Goal: Information Seeking & Learning: Learn about a topic

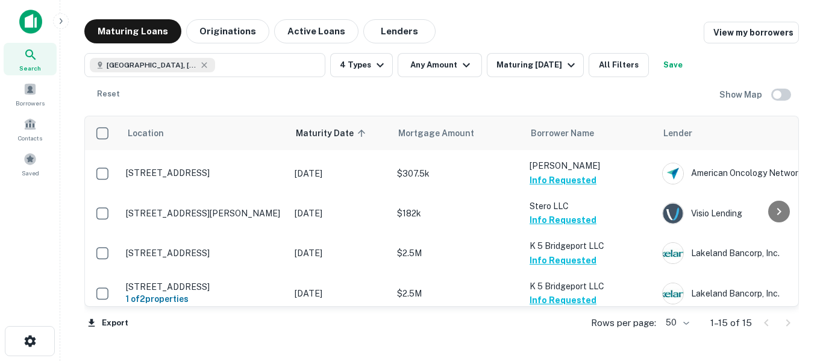
scroll to position [446, 0]
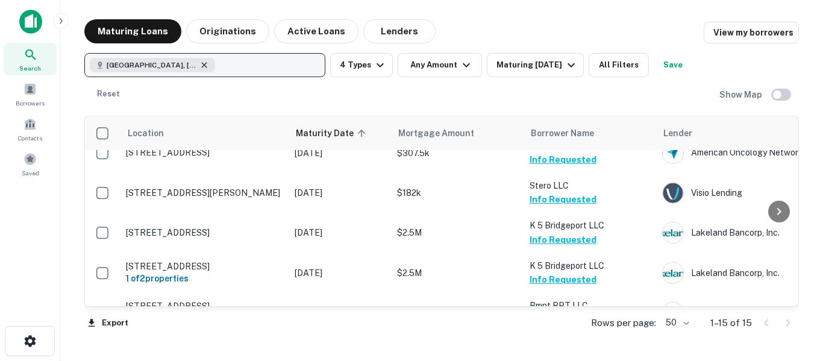
click at [200, 64] on icon "button" at bounding box center [205, 65] width 10 height 10
click at [200, 66] on p "Enter addresses, locations or lender names" at bounding box center [192, 65] width 195 height 14
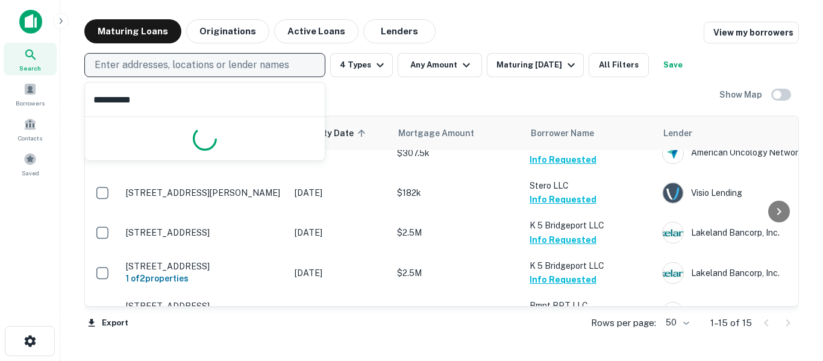
type input "**********"
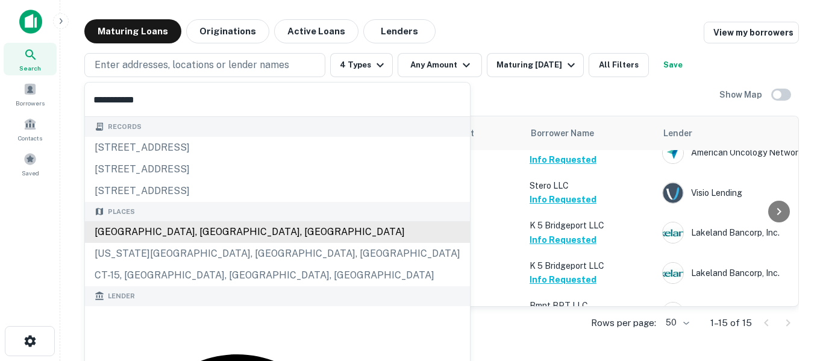
click at [163, 230] on div "[GEOGRAPHIC_DATA], [GEOGRAPHIC_DATA], [GEOGRAPHIC_DATA]" at bounding box center [277, 232] width 385 height 22
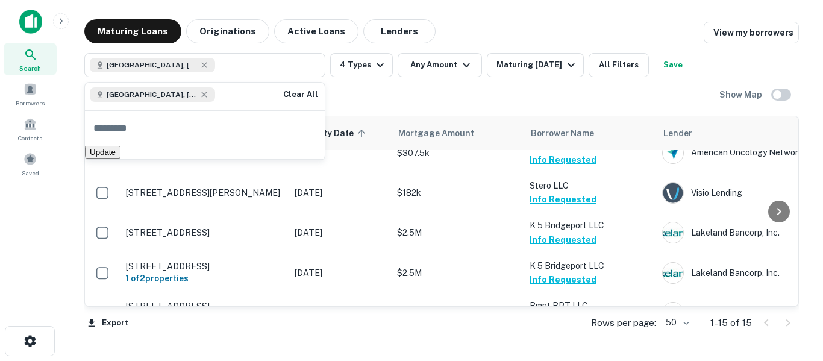
click at [121, 159] on button "Update" at bounding box center [103, 152] width 36 height 13
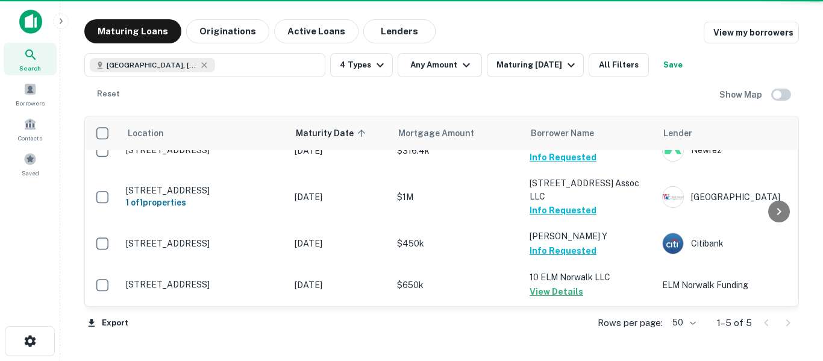
scroll to position [46, 0]
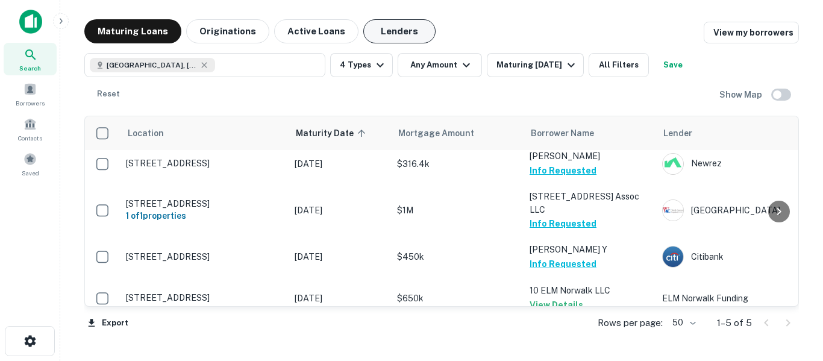
click at [399, 39] on button "Lenders" at bounding box center [399, 31] width 72 height 24
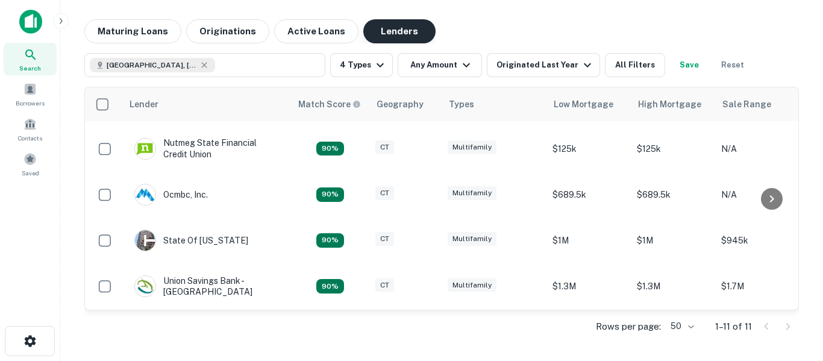
scroll to position [316, 0]
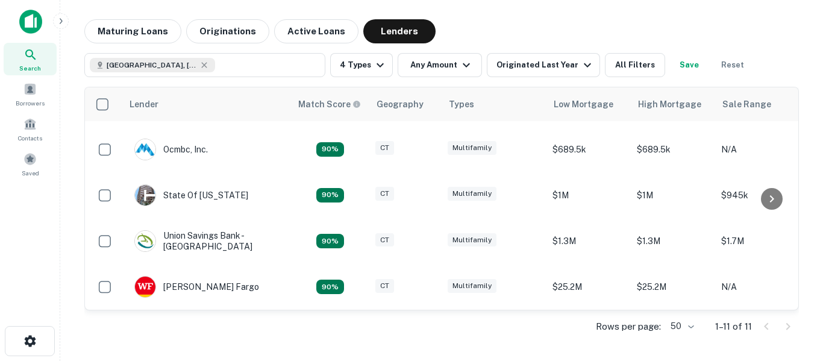
click at [34, 53] on icon at bounding box center [31, 55] width 14 height 14
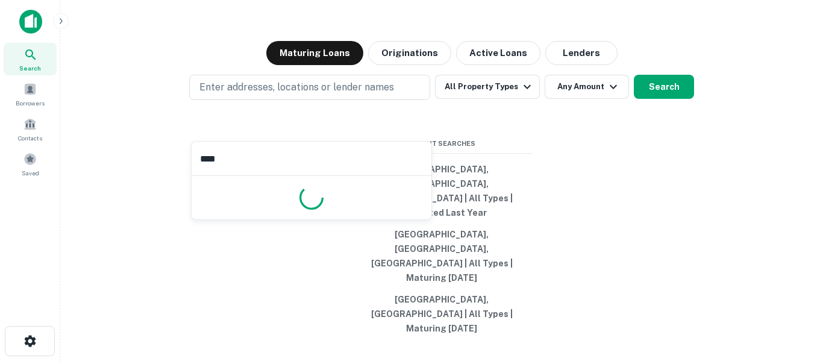
type input "*****"
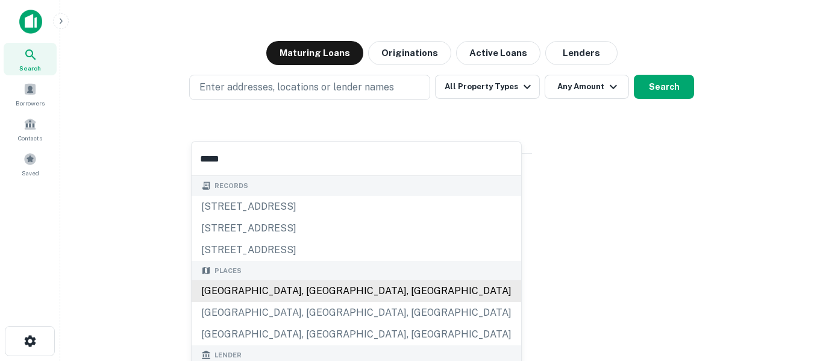
click at [259, 295] on div "[GEOGRAPHIC_DATA], [GEOGRAPHIC_DATA], [GEOGRAPHIC_DATA]" at bounding box center [357, 291] width 330 height 22
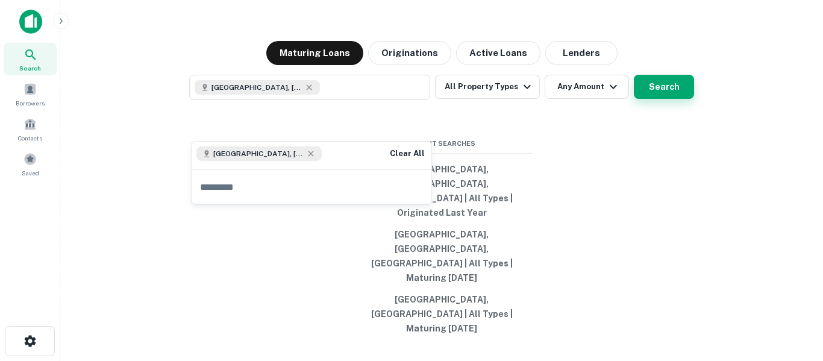
click at [676, 99] on button "Search" at bounding box center [664, 87] width 60 height 24
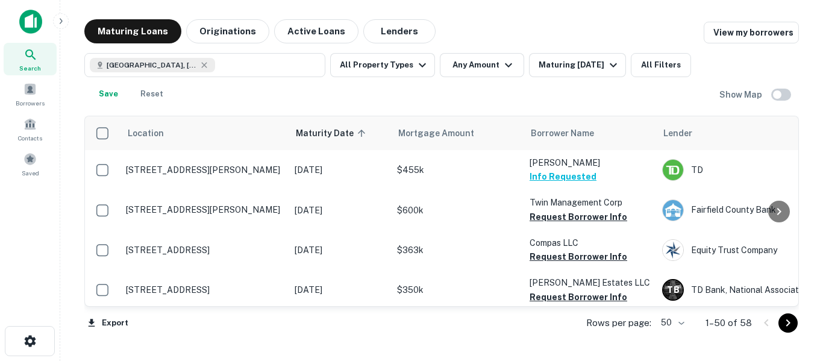
scroll to position [232, 0]
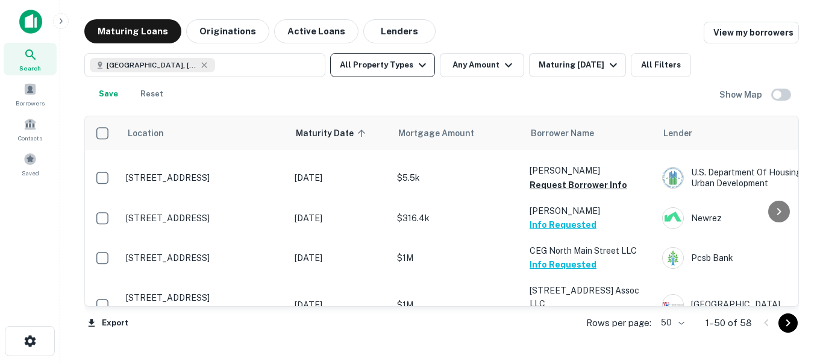
click at [419, 64] on icon "button" at bounding box center [422, 65] width 7 height 4
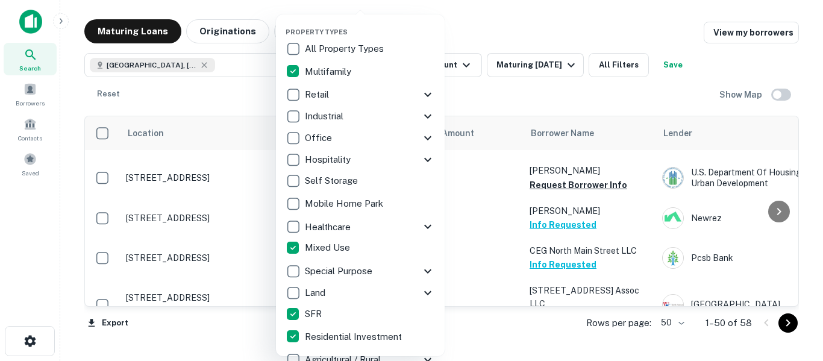
click at [524, 39] on div at bounding box center [411, 180] width 823 height 361
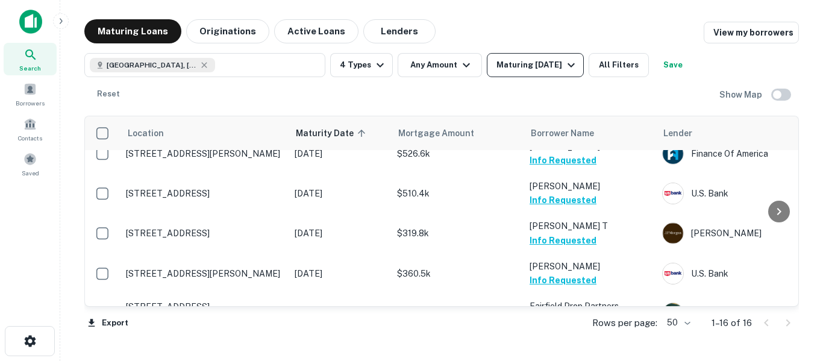
click at [576, 63] on icon "button" at bounding box center [571, 65] width 14 height 14
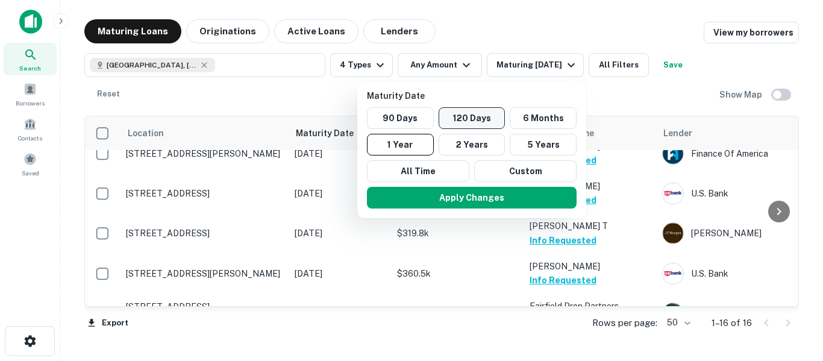
click at [477, 123] on button "120 Days" at bounding box center [472, 118] width 67 height 22
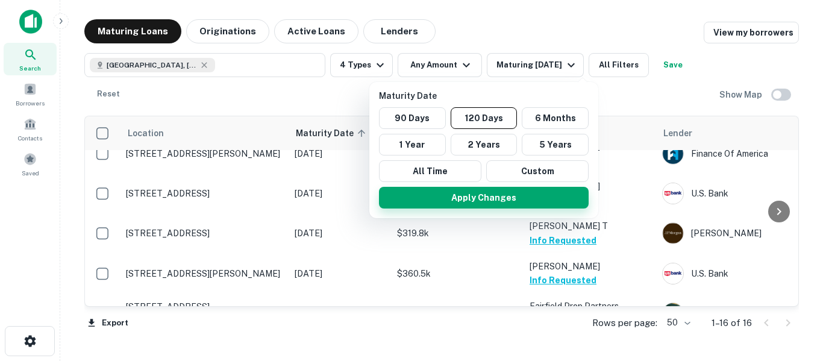
click at [489, 207] on button "Apply Changes" at bounding box center [484, 198] width 210 height 22
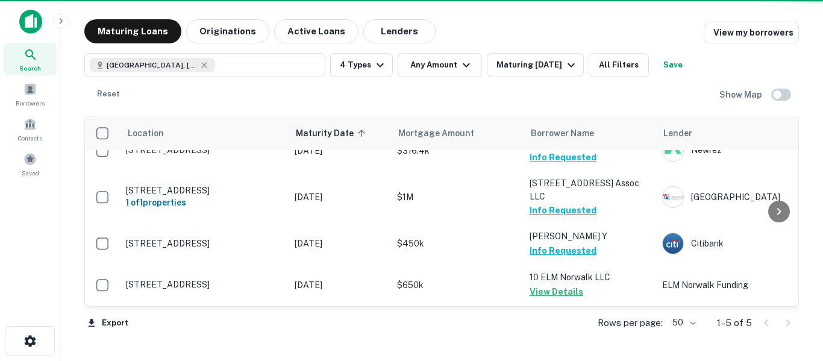
scroll to position [46, 0]
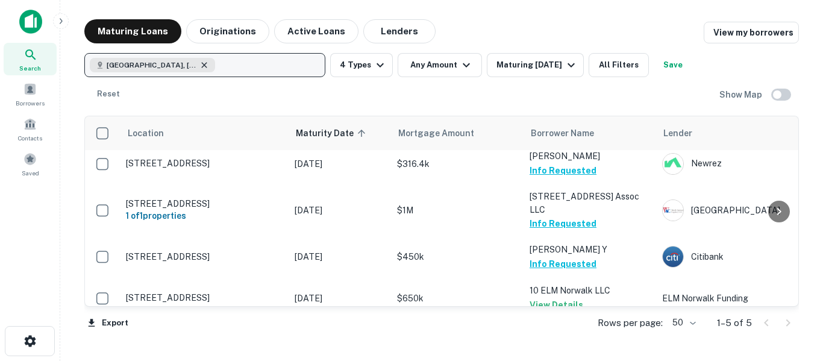
click at [200, 65] on icon "button" at bounding box center [205, 65] width 10 height 10
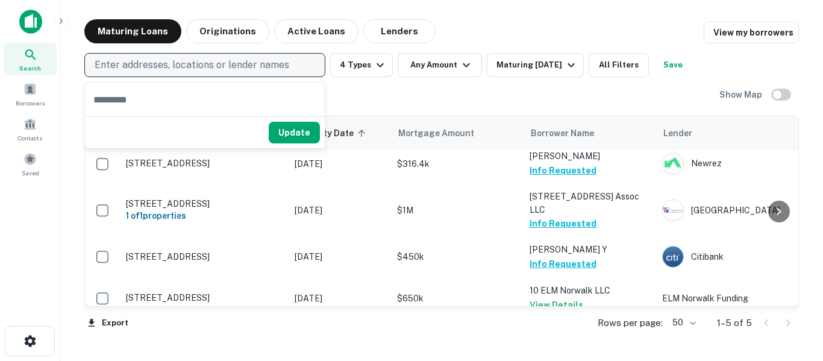
click at [207, 67] on p "Enter addresses, locations or lender names" at bounding box center [192, 65] width 195 height 14
click at [274, 58] on p "Enter addresses, locations or lender names" at bounding box center [192, 65] width 195 height 14
click at [271, 65] on p "Enter addresses, locations or lender names" at bounding box center [192, 65] width 195 height 14
click at [238, 71] on p "Enter addresses, locations or lender names" at bounding box center [192, 65] width 195 height 14
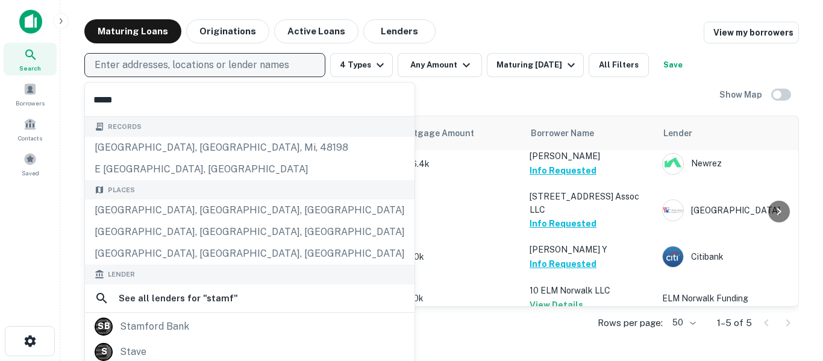
type input "******"
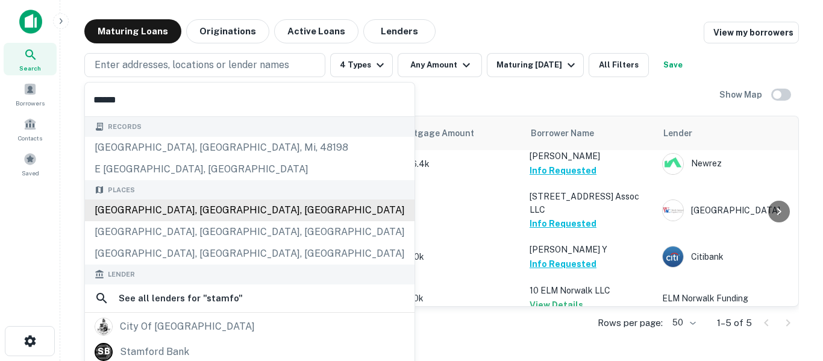
click at [172, 207] on div "[GEOGRAPHIC_DATA], [GEOGRAPHIC_DATA], [GEOGRAPHIC_DATA]" at bounding box center [250, 211] width 330 height 22
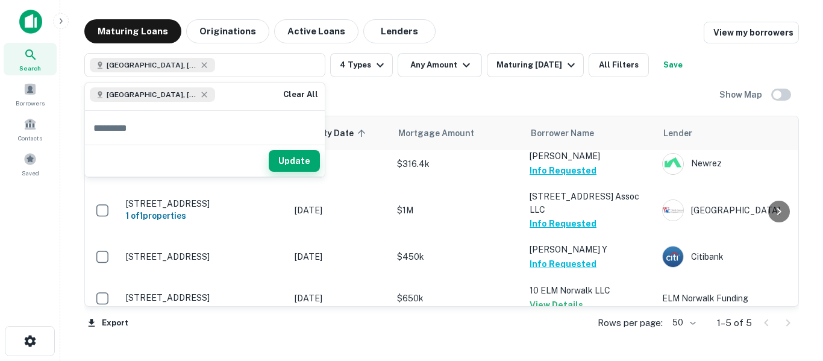
click at [303, 156] on button "Update" at bounding box center [294, 161] width 51 height 22
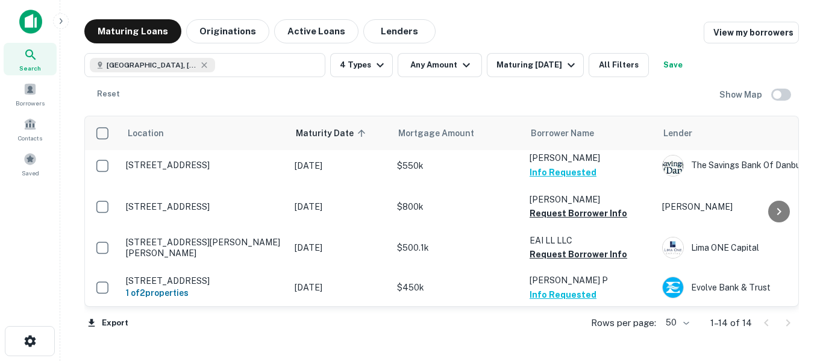
scroll to position [406, 0]
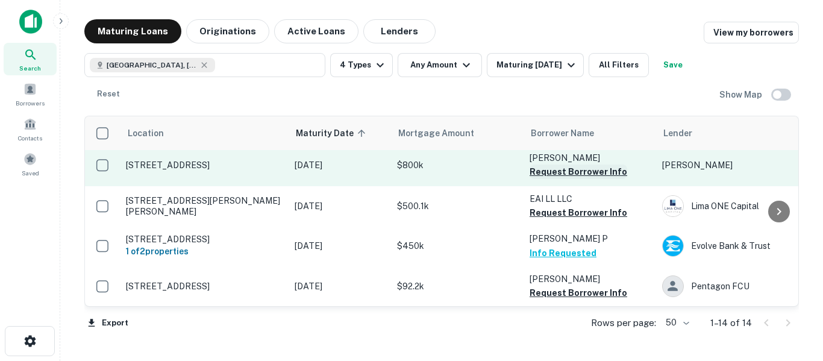
click at [591, 168] on button "Request Borrower Info" at bounding box center [579, 172] width 98 height 14
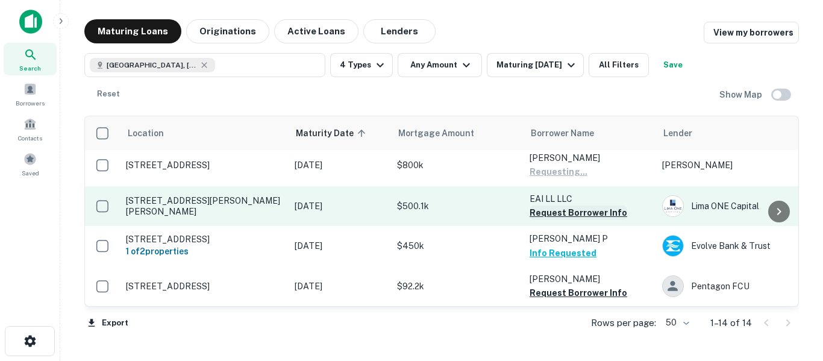
click at [599, 213] on button "Request Borrower Info" at bounding box center [579, 213] width 98 height 14
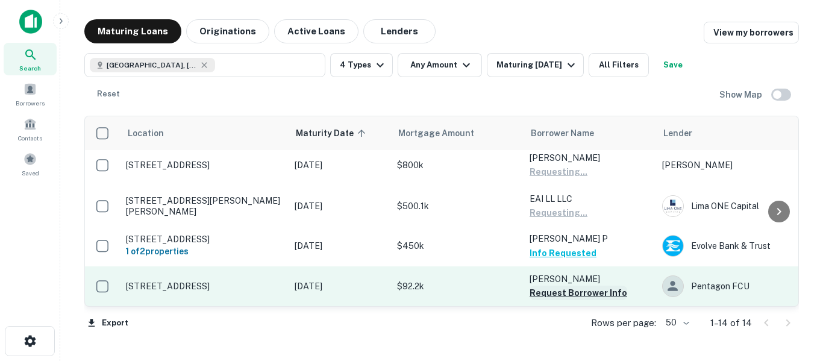
click at [577, 298] on button "Request Borrower Info" at bounding box center [579, 293] width 98 height 14
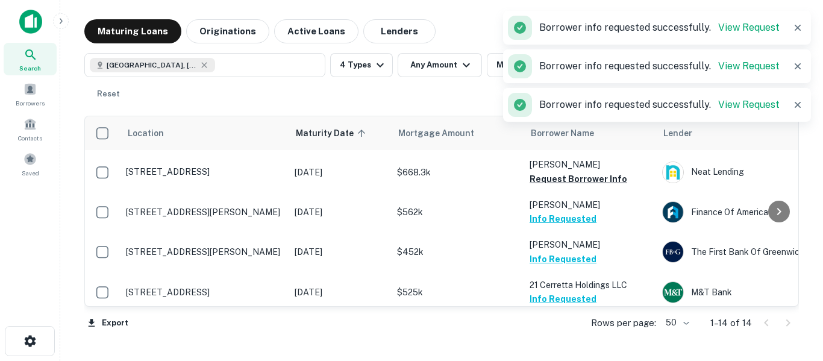
scroll to position [0, 0]
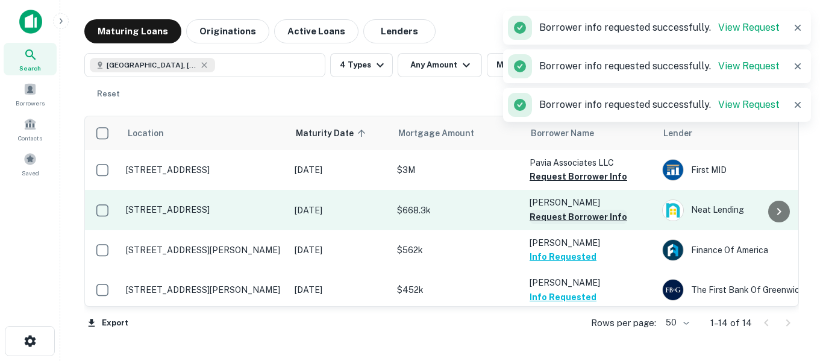
click at [576, 221] on button "Request Borrower Info" at bounding box center [579, 217] width 98 height 14
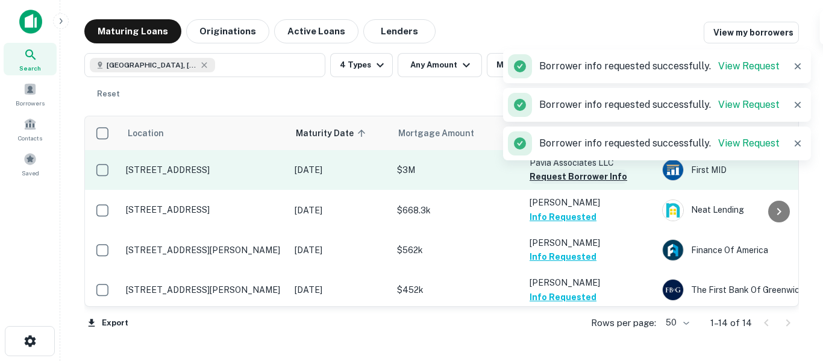
click at [603, 176] on button "Request Borrower Info" at bounding box center [579, 176] width 98 height 14
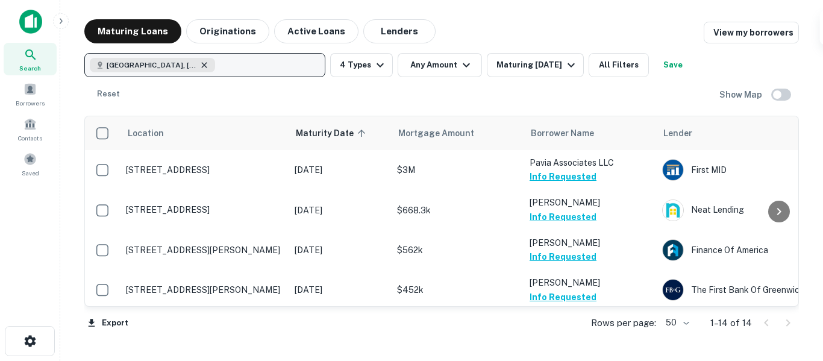
click at [200, 66] on icon "button" at bounding box center [205, 65] width 10 height 10
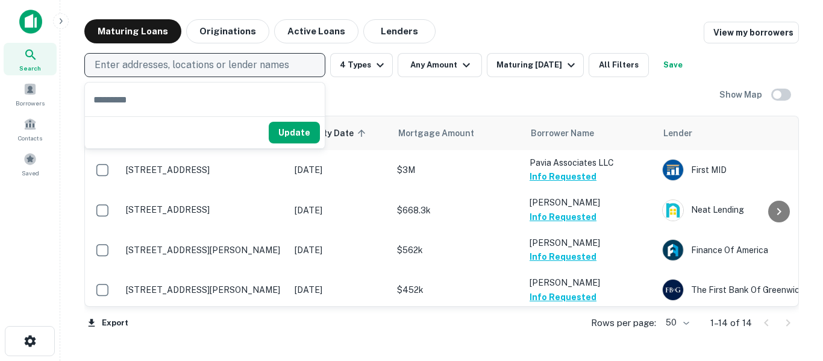
click at [209, 104] on input "text" at bounding box center [205, 100] width 240 height 34
click at [236, 64] on p "Enter addresses, locations or lender names" at bounding box center [192, 65] width 195 height 14
click at [238, 73] on button "Enter addresses, locations or lender names" at bounding box center [204, 65] width 241 height 24
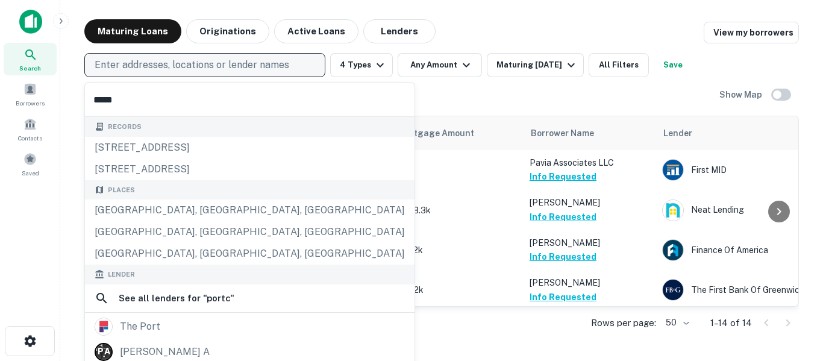
type input "******"
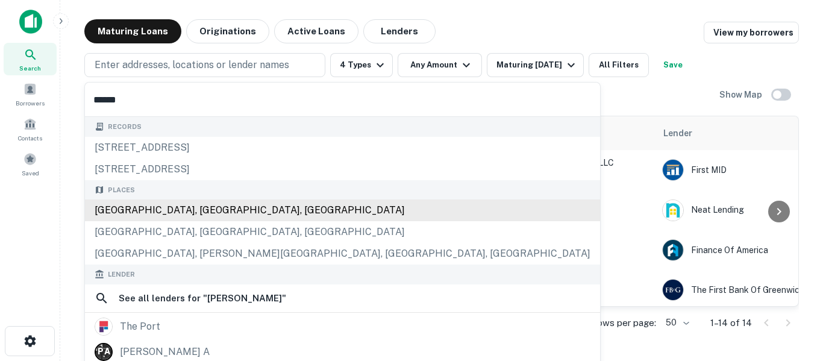
click at [168, 211] on div "[GEOGRAPHIC_DATA], [GEOGRAPHIC_DATA], [GEOGRAPHIC_DATA]" at bounding box center [342, 211] width 515 height 22
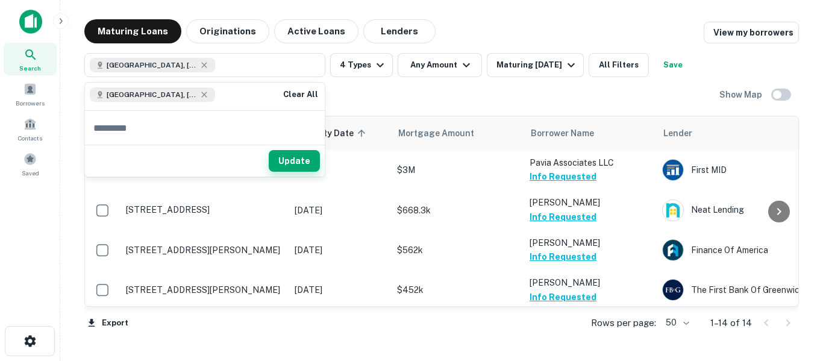
click at [301, 165] on button "Update" at bounding box center [294, 161] width 51 height 22
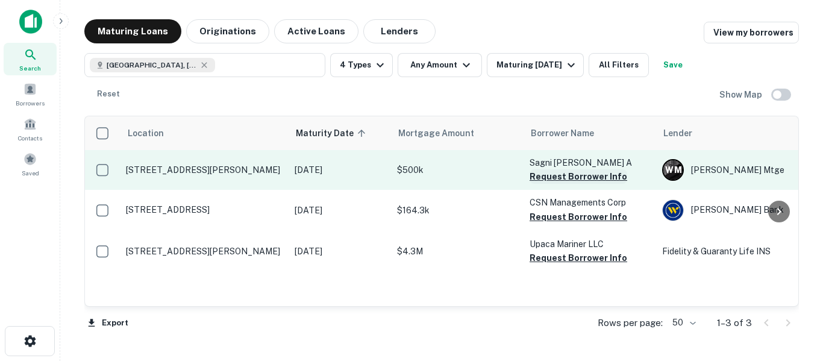
click at [569, 175] on button "Request Borrower Info" at bounding box center [579, 176] width 98 height 14
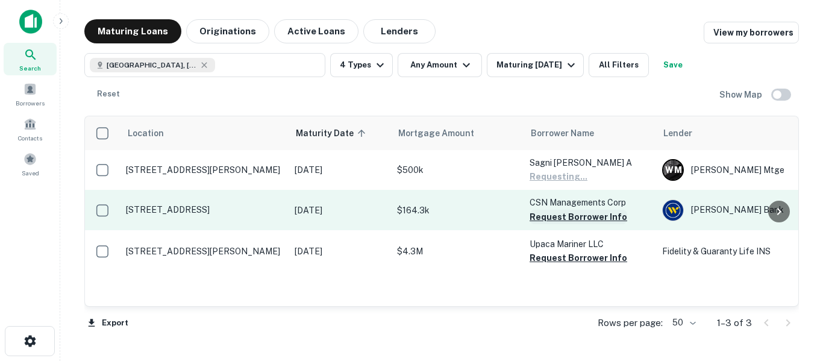
click at [576, 222] on button "Request Borrower Info" at bounding box center [579, 217] width 98 height 14
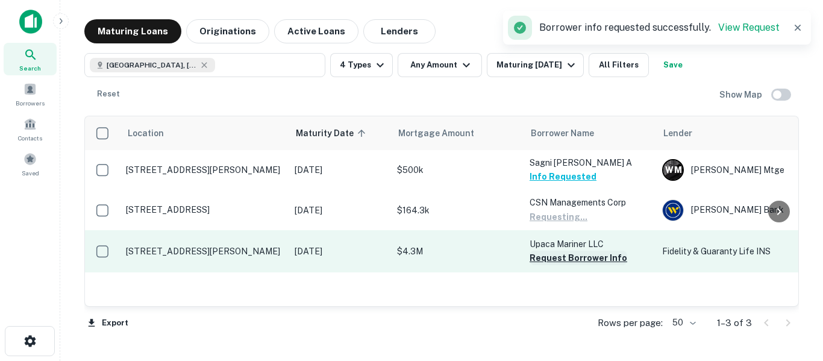
click at [569, 263] on button "Request Borrower Info" at bounding box center [579, 258] width 98 height 14
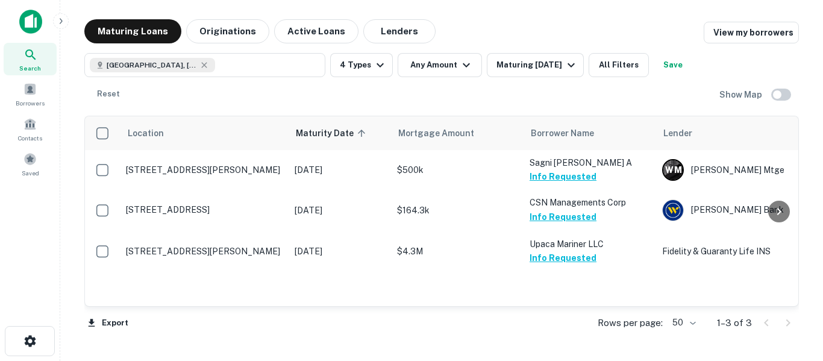
click at [689, 70] on button "Save" at bounding box center [673, 65] width 39 height 24
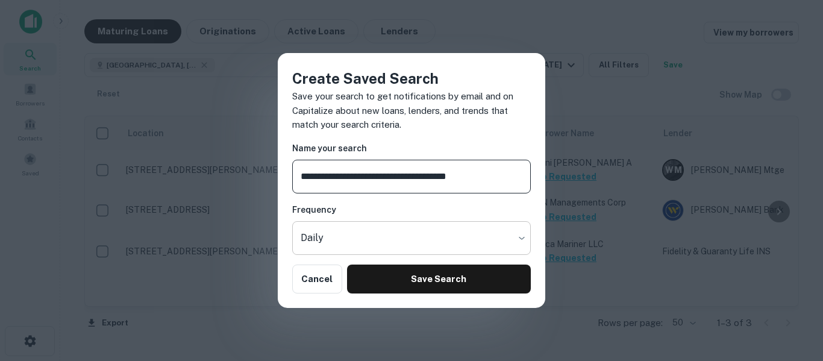
type input "**********"
click at [407, 237] on body "Search Borrowers Contacts Saved Maturing Loans Originations Active Loans Lender…" at bounding box center [411, 180] width 823 height 361
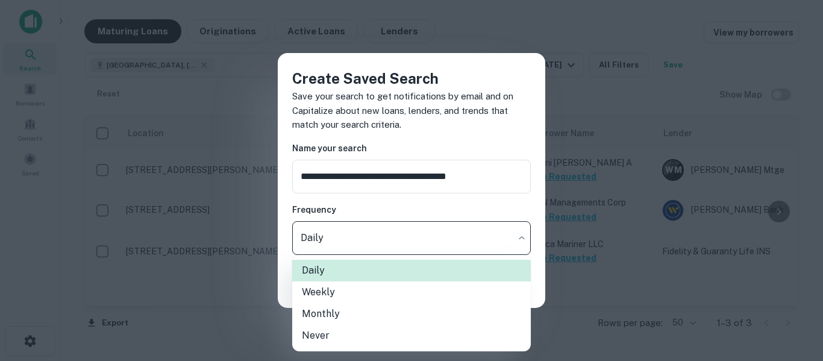
click at [398, 300] on li "Weekly" at bounding box center [411, 292] width 239 height 22
type input "******"
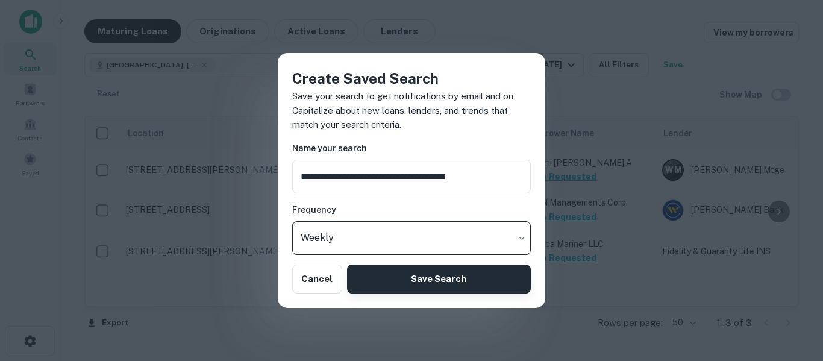
click at [432, 289] on button "Save Search" at bounding box center [439, 279] width 184 height 29
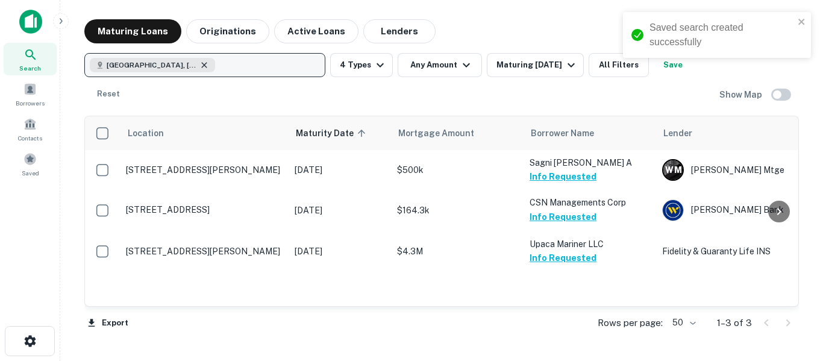
click at [204, 65] on icon "button" at bounding box center [203, 64] width 5 height 5
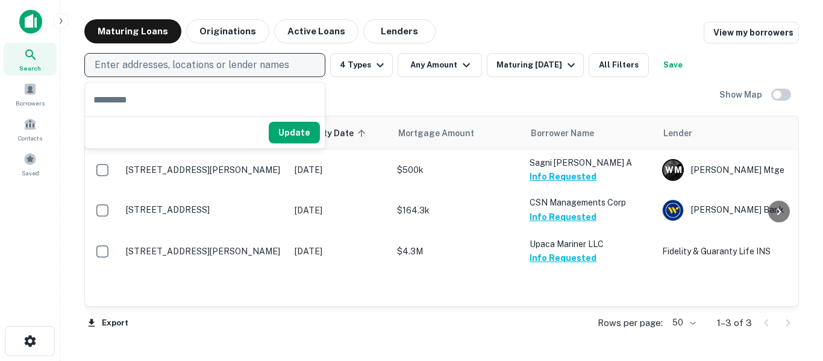
click at [224, 74] on button "Enter addresses, locations or lender names" at bounding box center [204, 65] width 241 height 24
click at [247, 60] on p "Enter addresses, locations or lender names" at bounding box center [192, 65] width 195 height 14
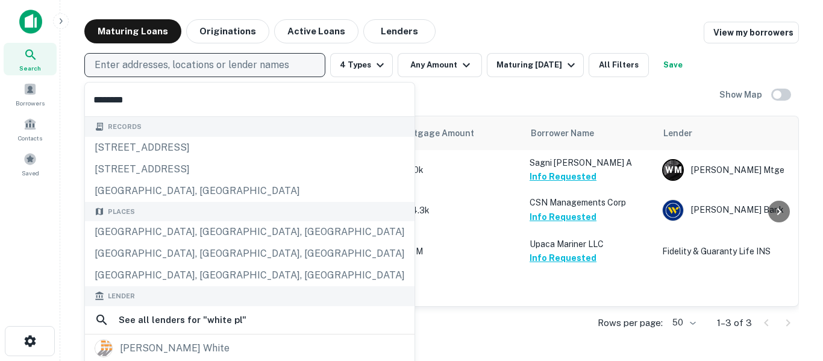
type input "*********"
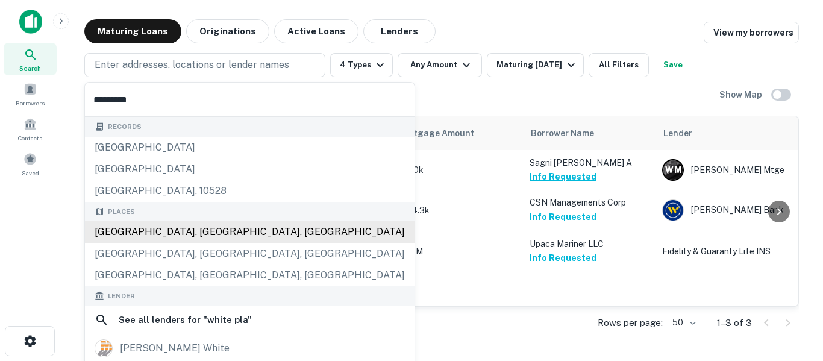
click at [187, 235] on div "[GEOGRAPHIC_DATA], [GEOGRAPHIC_DATA], [GEOGRAPHIC_DATA]" at bounding box center [250, 232] width 330 height 22
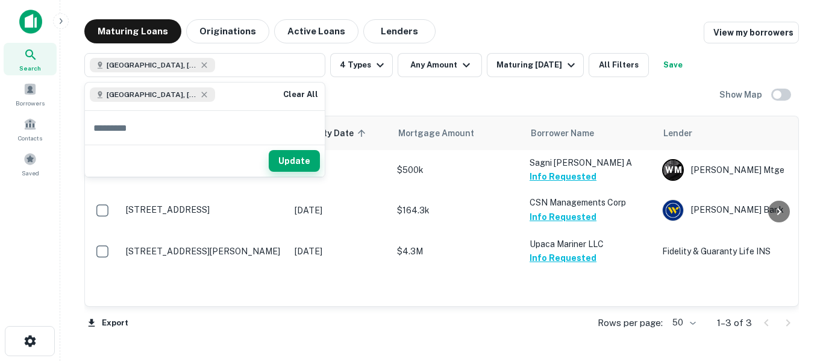
click at [295, 158] on button "Update" at bounding box center [294, 161] width 51 height 22
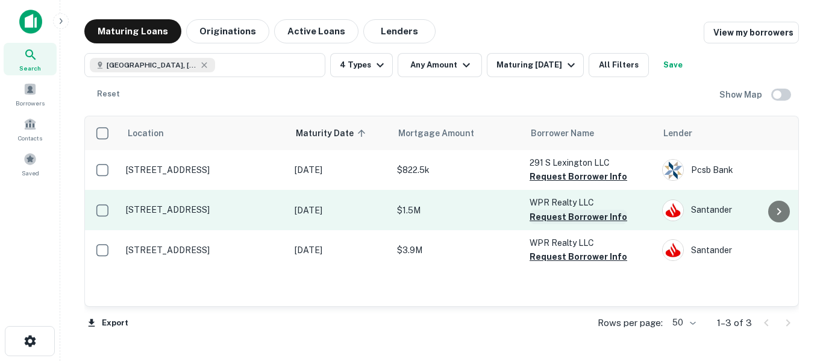
click at [608, 217] on button "Request Borrower Info" at bounding box center [579, 217] width 98 height 14
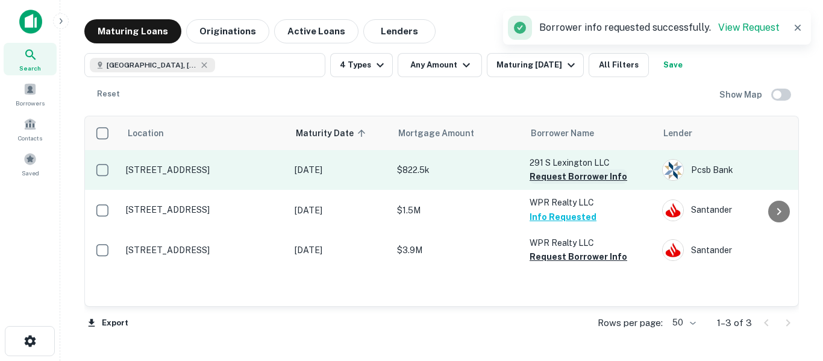
click at [617, 181] on button "Request Borrower Info" at bounding box center [579, 176] width 98 height 14
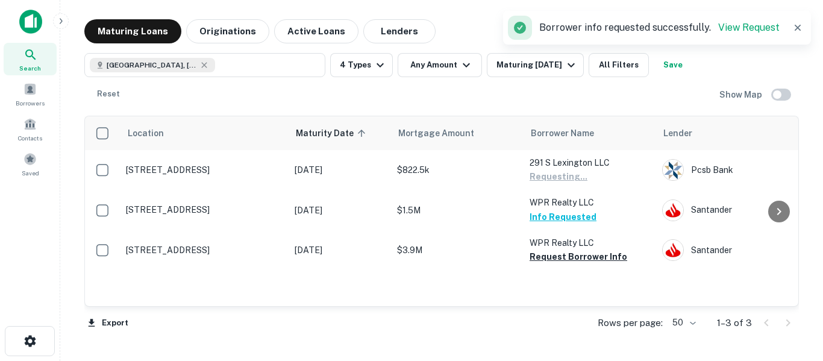
click at [687, 69] on button "Save" at bounding box center [673, 65] width 39 height 24
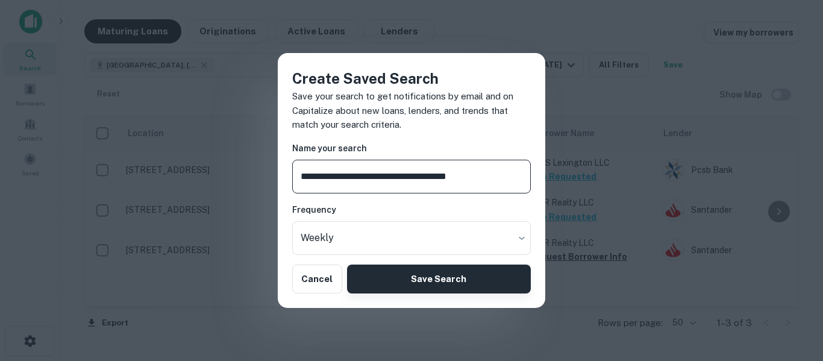
type input "**********"
click at [465, 280] on button "Save Search" at bounding box center [439, 279] width 184 height 29
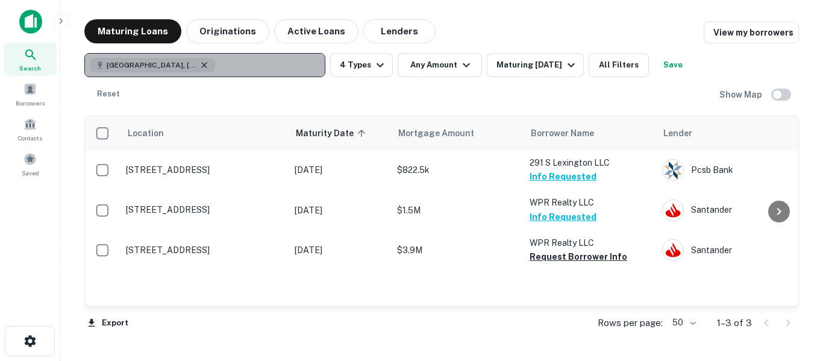
click at [200, 64] on icon "button" at bounding box center [205, 65] width 10 height 10
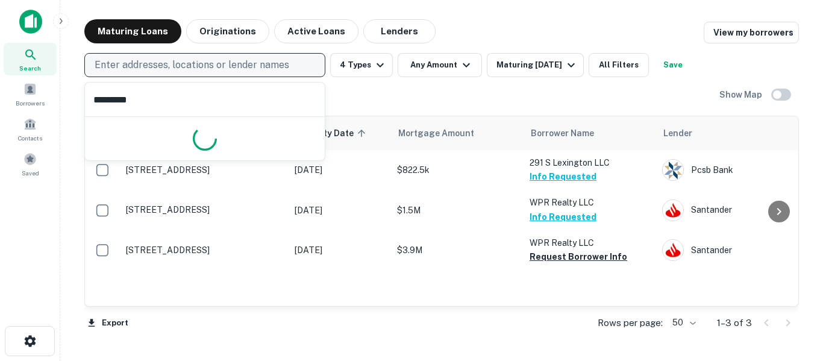
type input "**********"
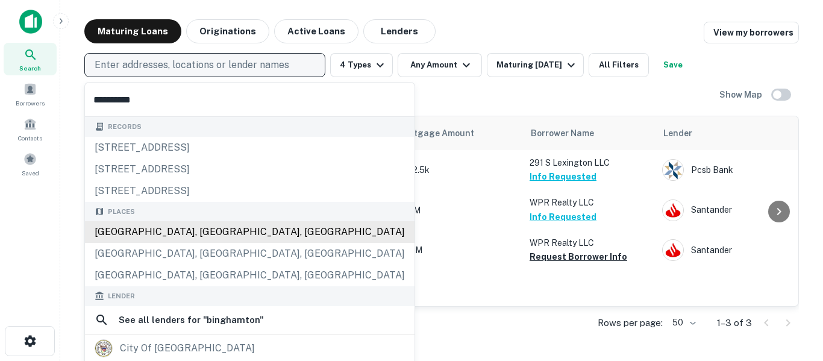
click at [173, 234] on div "[GEOGRAPHIC_DATA], [GEOGRAPHIC_DATA], [GEOGRAPHIC_DATA]" at bounding box center [250, 232] width 330 height 22
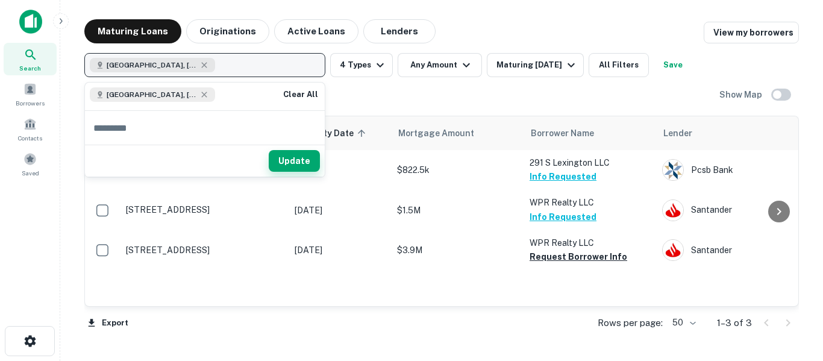
click at [302, 156] on button "Update" at bounding box center [294, 161] width 51 height 22
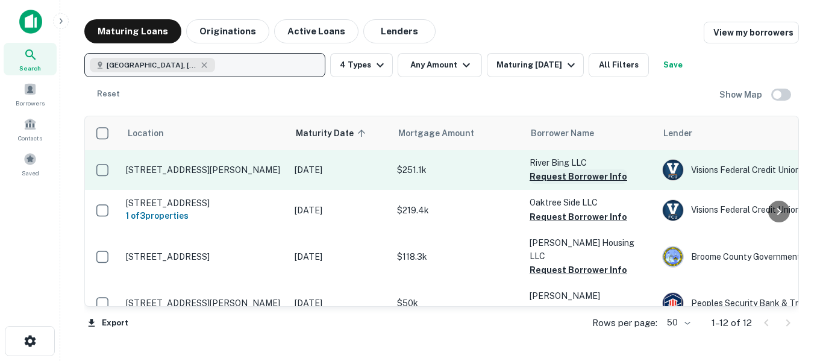
click at [600, 180] on button "Request Borrower Info" at bounding box center [579, 176] width 98 height 14
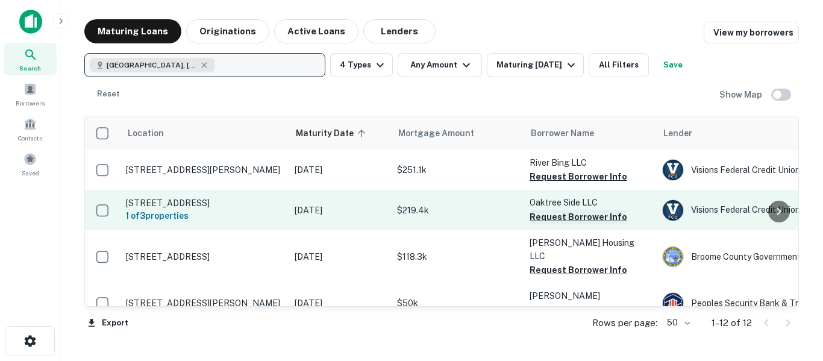
click at [602, 222] on button "Request Borrower Info" at bounding box center [579, 217] width 98 height 14
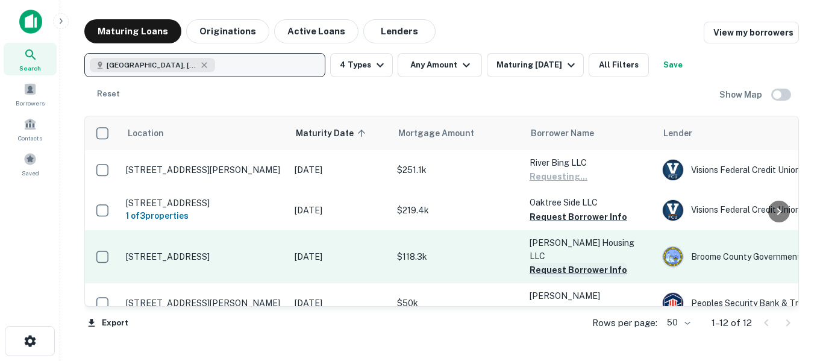
click at [603, 263] on button "Request Borrower Info" at bounding box center [579, 270] width 98 height 14
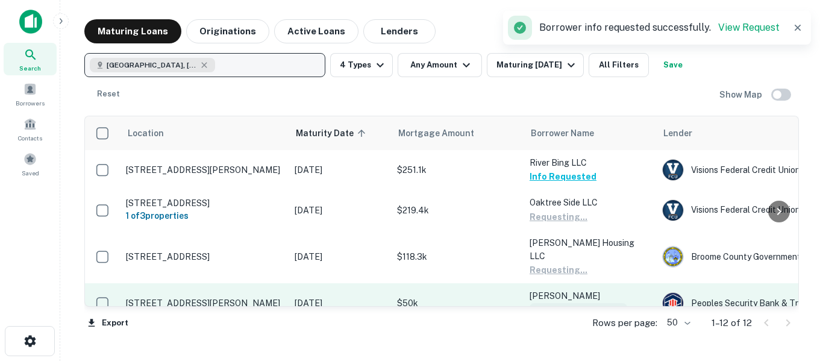
click at [602, 303] on button "Request Borrower Info" at bounding box center [579, 310] width 98 height 14
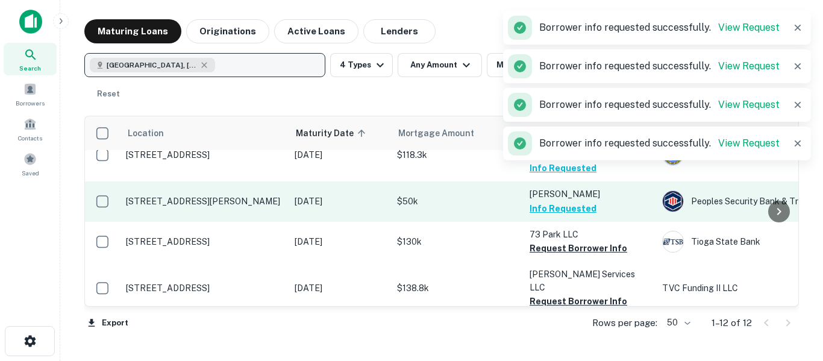
scroll to position [102, 0]
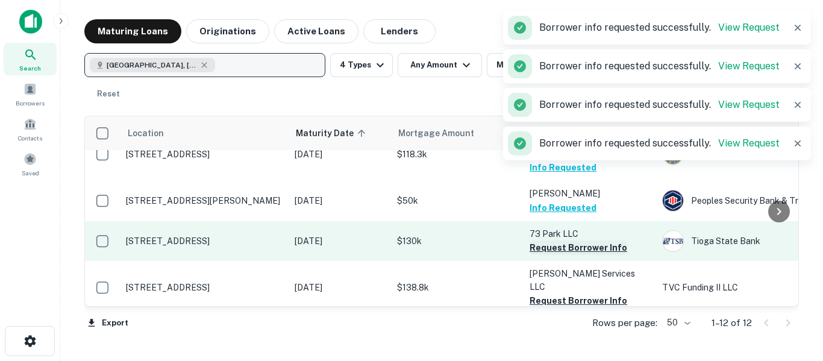
click at [604, 241] on button "Request Borrower Info" at bounding box center [579, 248] width 98 height 14
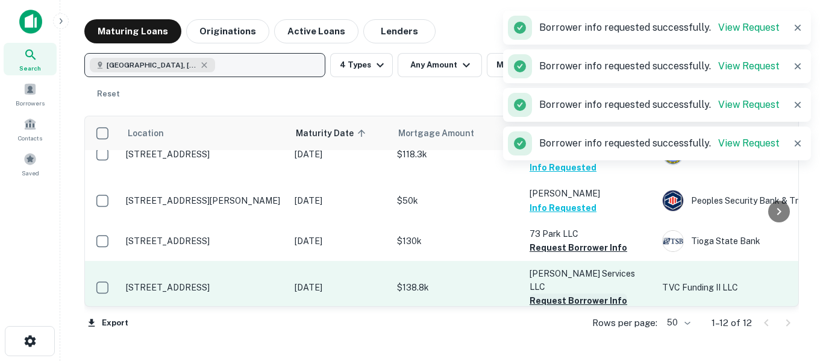
click at [608, 294] on button "Request Borrower Info" at bounding box center [579, 301] width 98 height 14
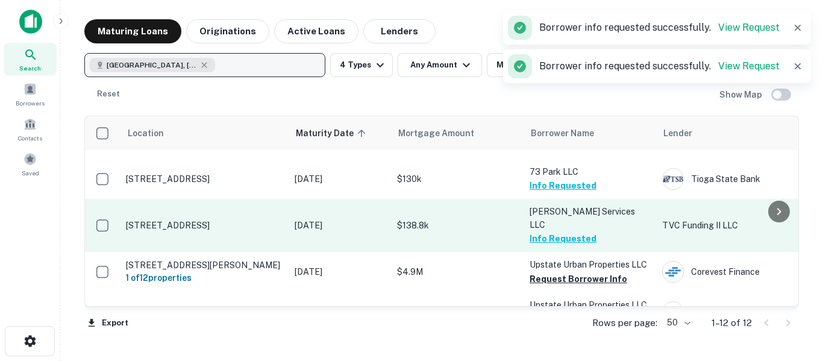
scroll to position [180, 0]
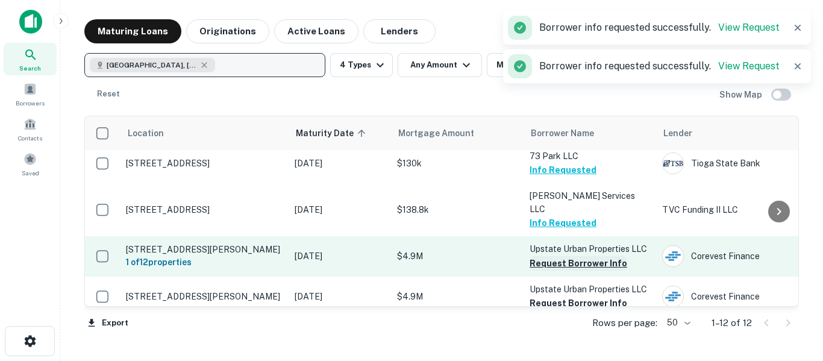
click at [618, 256] on button "Request Borrower Info" at bounding box center [579, 263] width 98 height 14
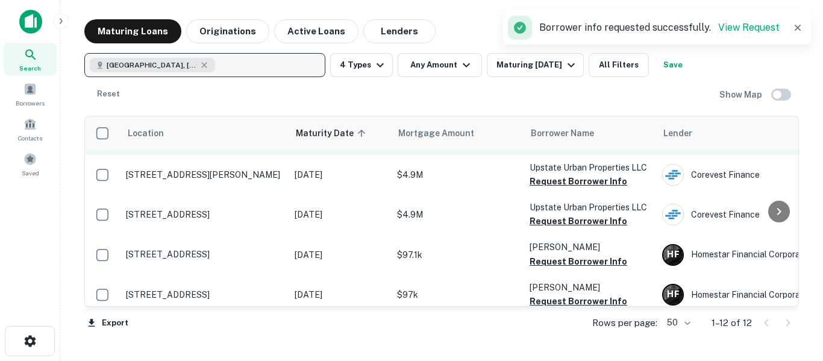
scroll to position [307, 0]
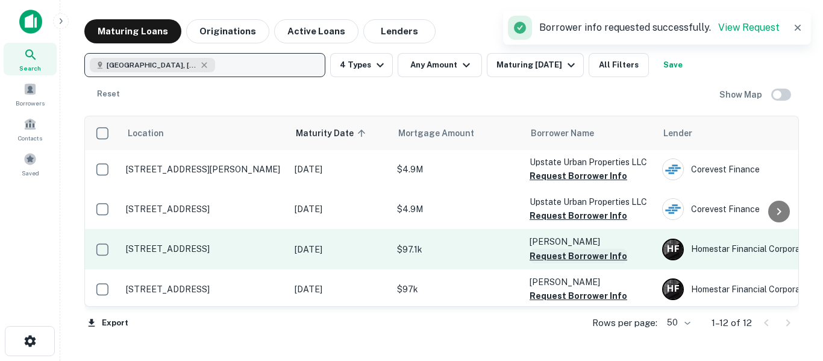
click at [614, 249] on button "Request Borrower Info" at bounding box center [579, 256] width 98 height 14
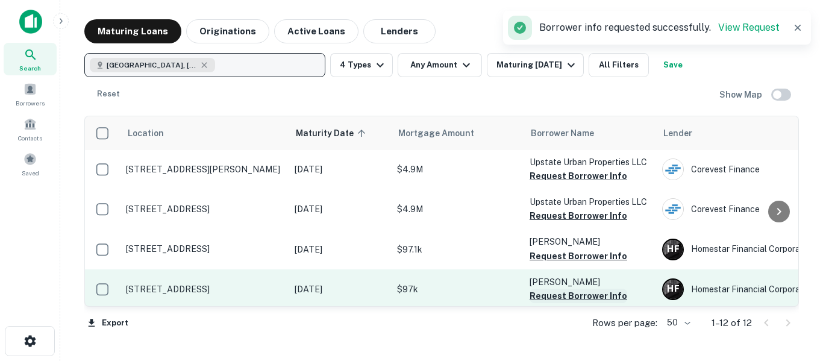
click at [613, 289] on button "Request Borrower Info" at bounding box center [579, 296] width 98 height 14
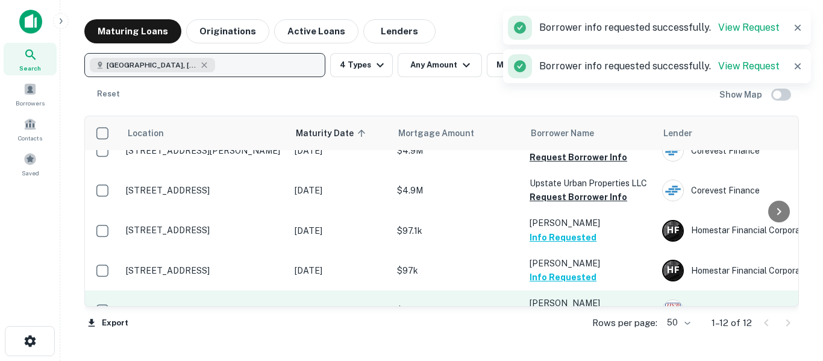
click at [603, 310] on button "Request Borrower Info" at bounding box center [579, 317] width 98 height 14
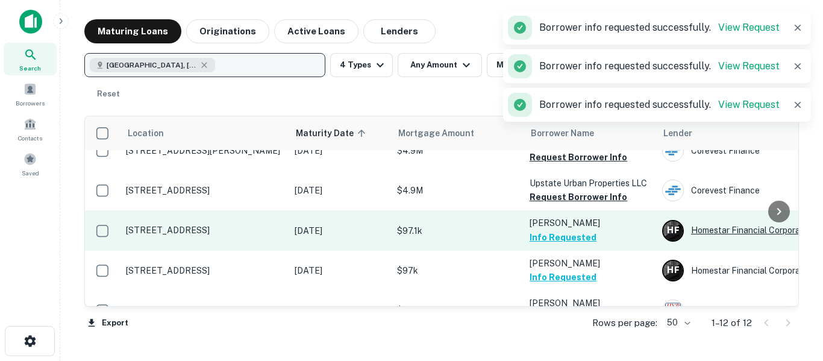
click at [720, 220] on div "H F Homestar Financial Corporation" at bounding box center [752, 231] width 181 height 22
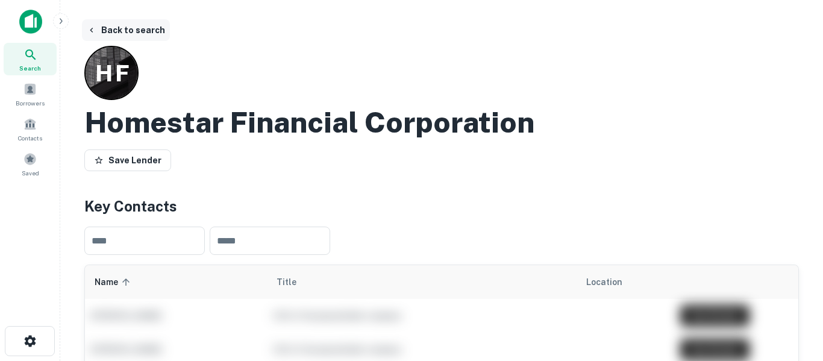
click at [95, 36] on button "Back to search" at bounding box center [126, 30] width 88 height 22
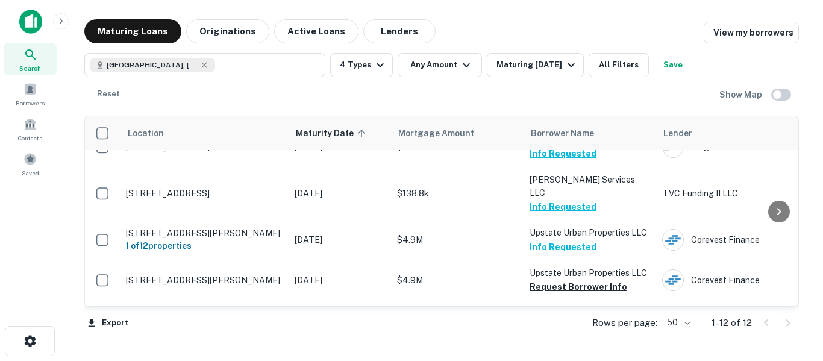
scroll to position [195, 0]
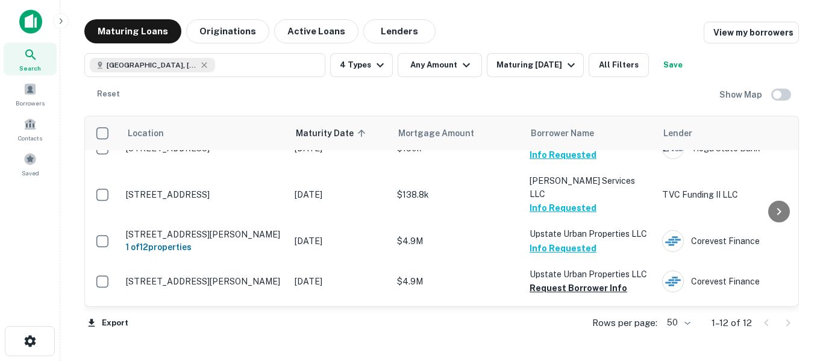
click at [693, 70] on button "Save" at bounding box center [673, 65] width 39 height 24
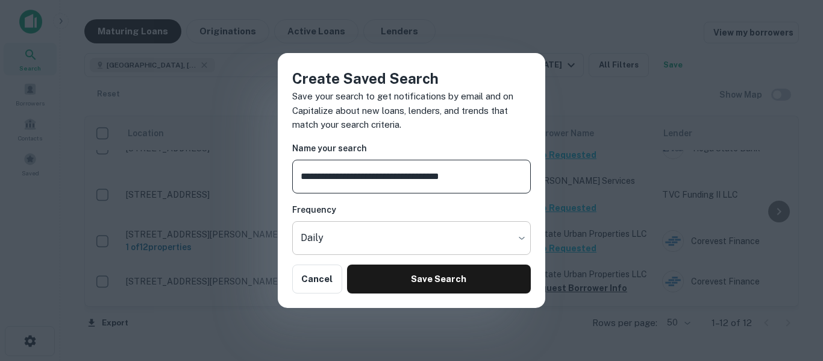
type input "**********"
click at [448, 237] on body "Search Borrowers Contacts Saved Maturing Loans Originations Active Loans Lender…" at bounding box center [411, 180] width 823 height 361
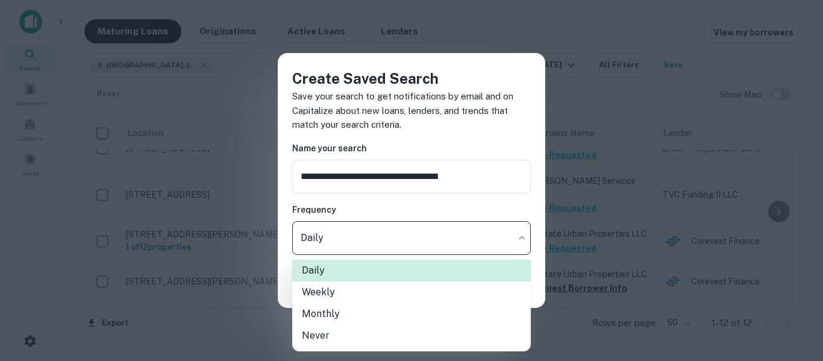
click at [390, 300] on li "Weekly" at bounding box center [411, 292] width 239 height 22
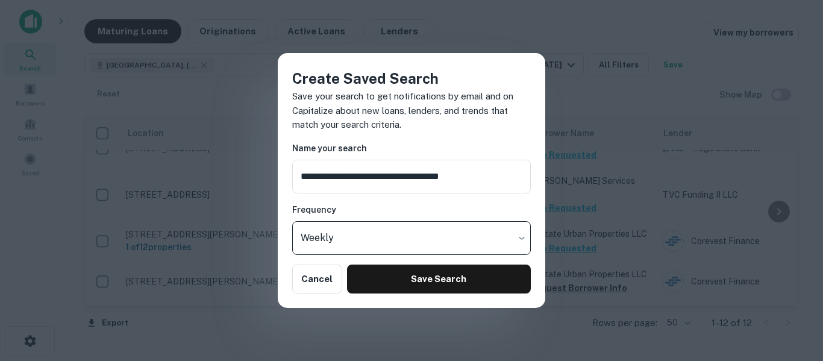
type input "******"
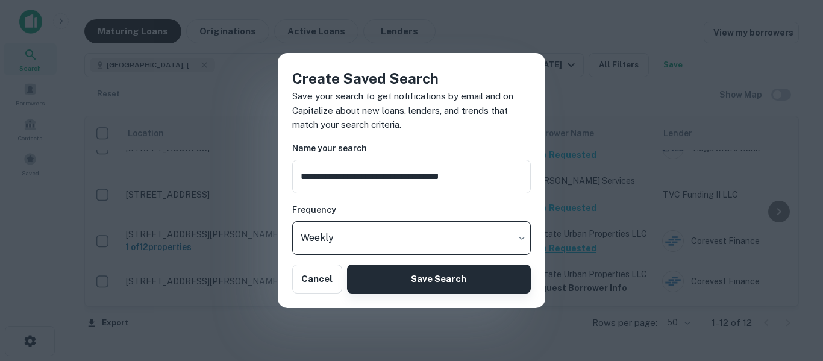
click at [426, 286] on button "Save Search" at bounding box center [439, 279] width 184 height 29
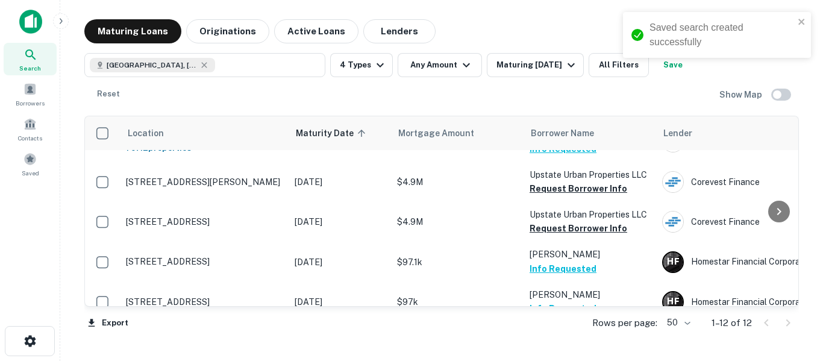
scroll to position [326, 0]
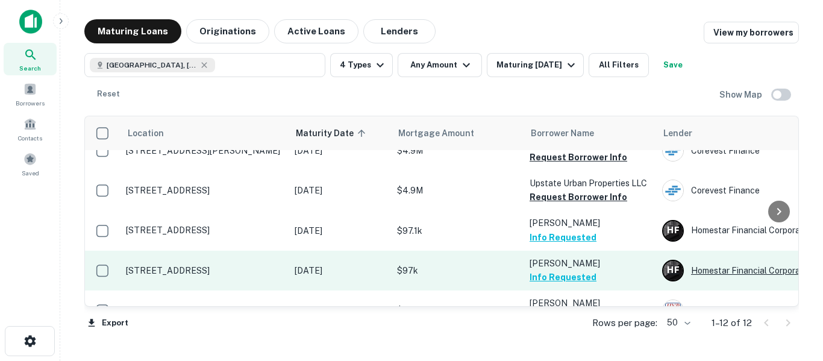
click at [728, 260] on div "H F Homestar Financial Corporation" at bounding box center [752, 271] width 181 height 22
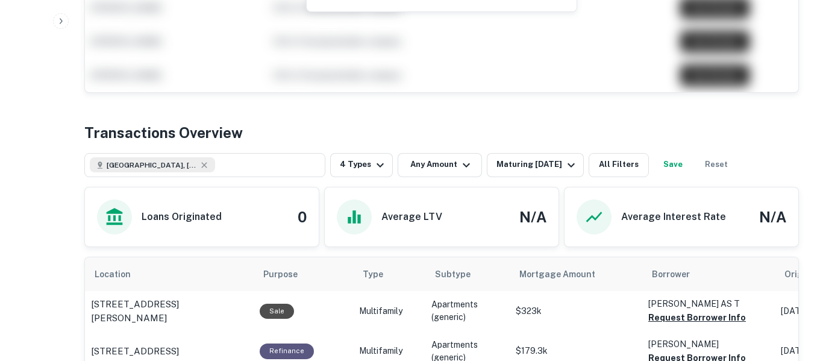
scroll to position [411, 0]
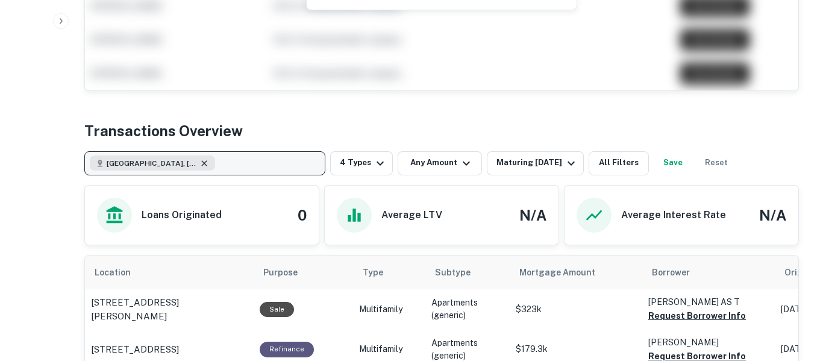
click at [200, 164] on icon "button" at bounding box center [205, 164] width 10 height 10
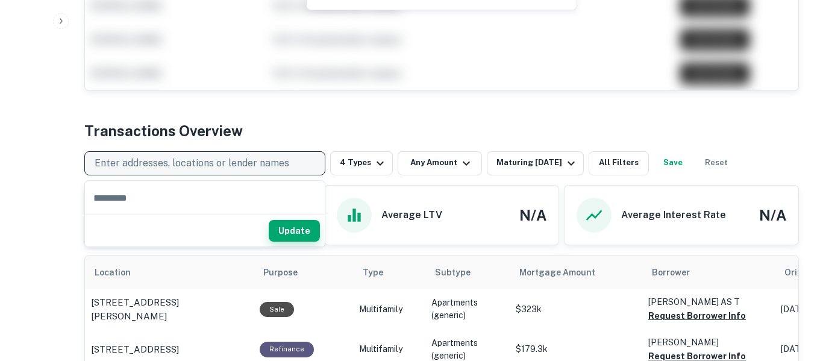
click at [300, 236] on button "Update" at bounding box center [294, 231] width 51 height 22
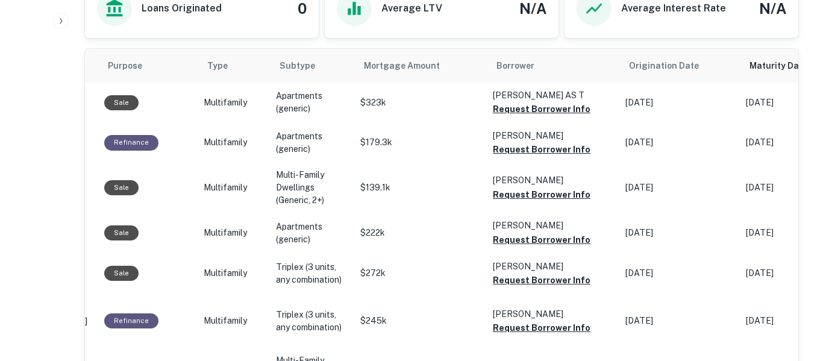
scroll to position [619, 0]
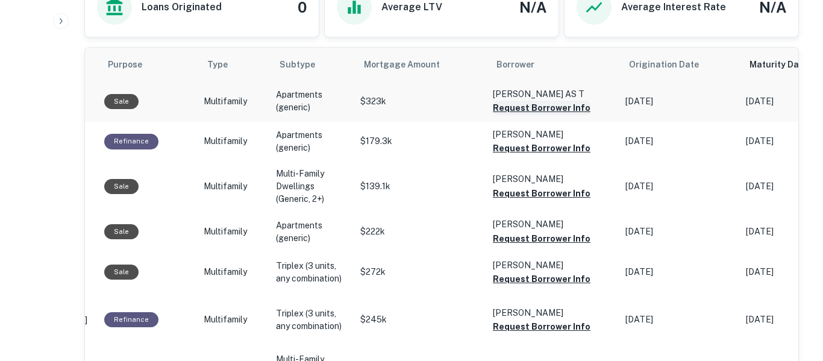
click at [562, 105] on button "Request Borrower Info" at bounding box center [542, 108] width 98 height 14
click at [565, 153] on button "Request Borrower Info" at bounding box center [542, 148] width 98 height 14
click at [567, 198] on button "Request Borrower Info" at bounding box center [542, 193] width 98 height 14
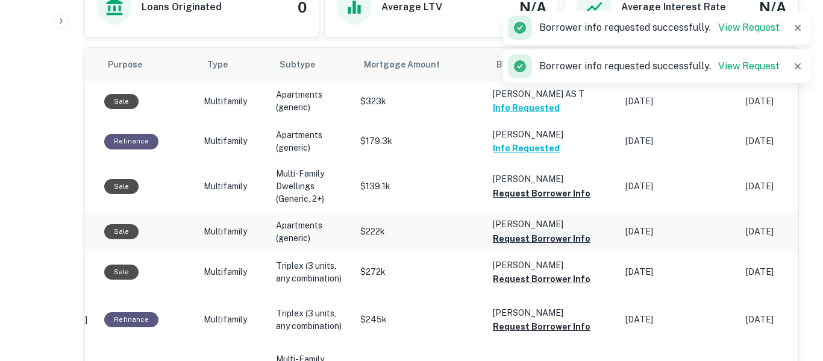
click at [568, 241] on button "Request Borrower Info" at bounding box center [542, 238] width 98 height 14
click at [571, 285] on button "Request Borrower Info" at bounding box center [542, 279] width 98 height 14
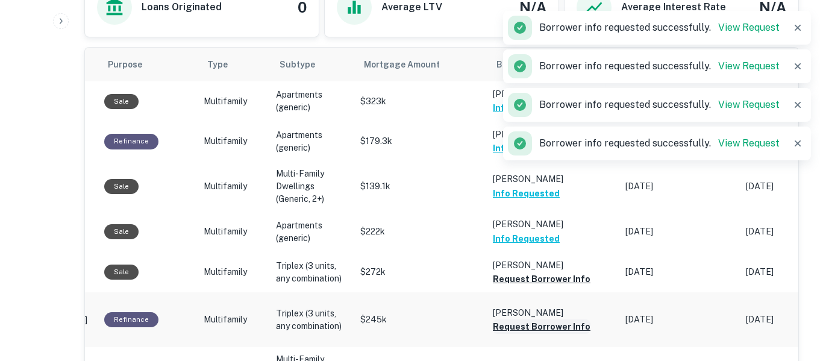
click at [570, 319] on button "Request Borrower Info" at bounding box center [542, 326] width 98 height 14
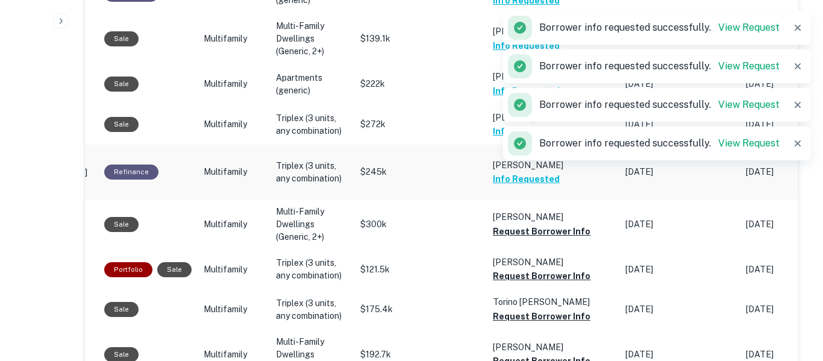
scroll to position [767, 0]
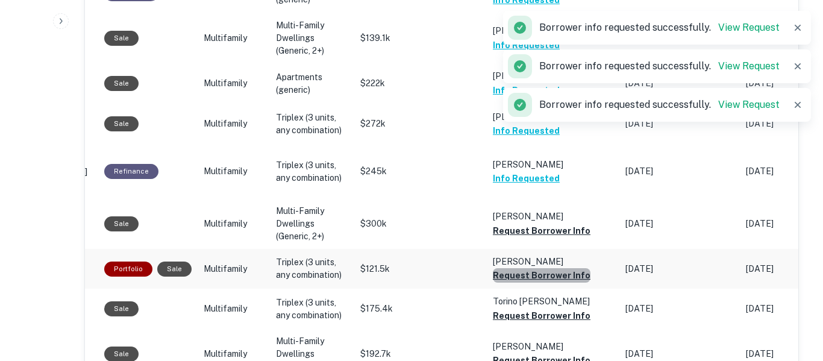
click at [566, 268] on button "Request Borrower Info" at bounding box center [542, 275] width 98 height 14
click at [567, 329] on td "[PERSON_NAME] Request Borrower Info" at bounding box center [553, 354] width 133 height 50
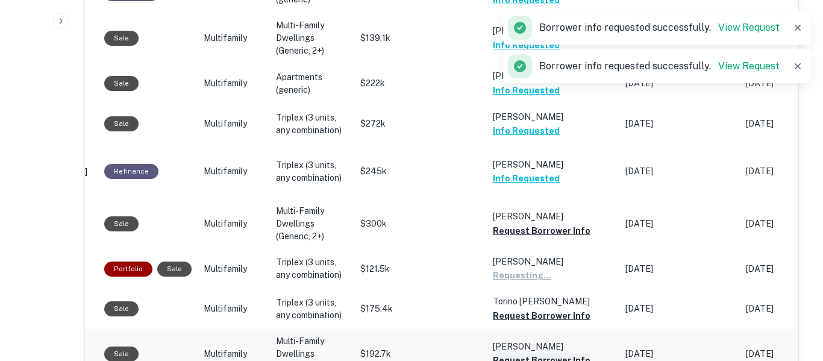
click at [574, 353] on button "Request Borrower Info" at bounding box center [542, 360] width 98 height 14
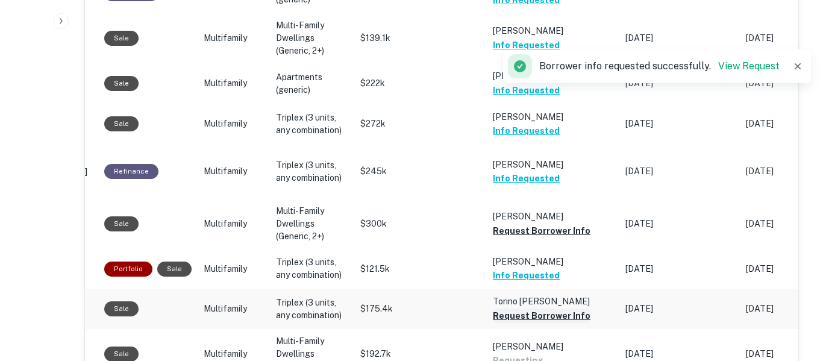
click at [568, 309] on button "Request Borrower Info" at bounding box center [542, 316] width 98 height 14
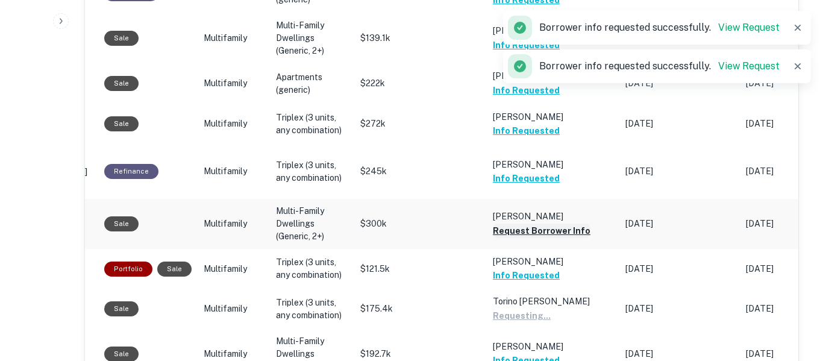
click at [562, 224] on button "Request Borrower Info" at bounding box center [542, 231] width 98 height 14
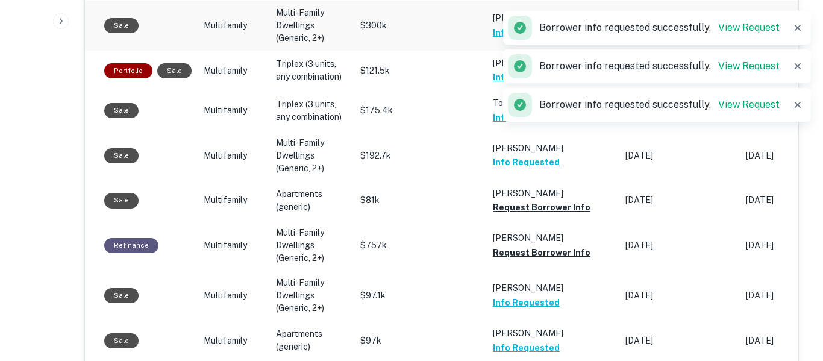
scroll to position [966, 0]
click at [571, 245] on button "Request Borrower Info" at bounding box center [542, 252] width 98 height 14
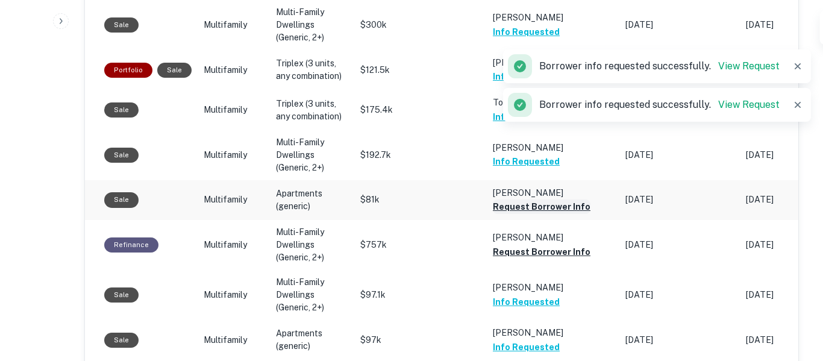
click at [568, 200] on button "Request Borrower Info" at bounding box center [542, 207] width 98 height 14
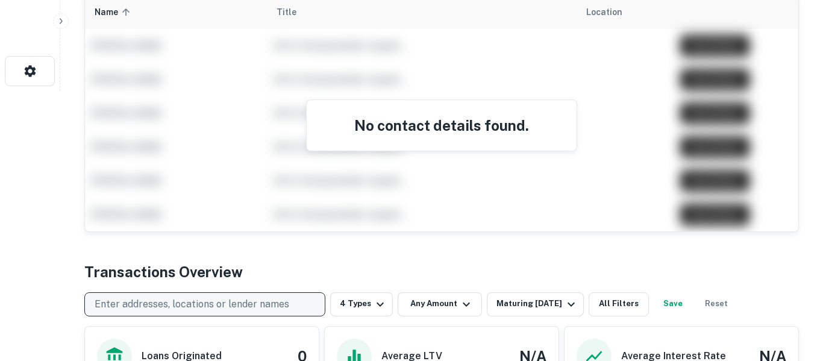
scroll to position [269, 0]
